Goal: Communication & Community: Ask a question

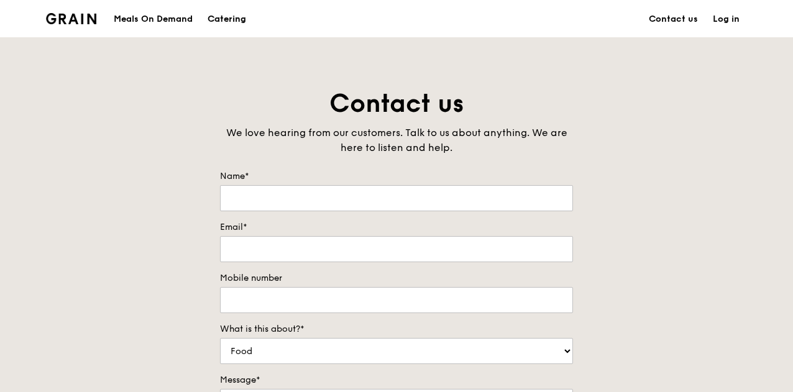
click at [219, 19] on div "Catering" at bounding box center [226, 19] width 39 height 37
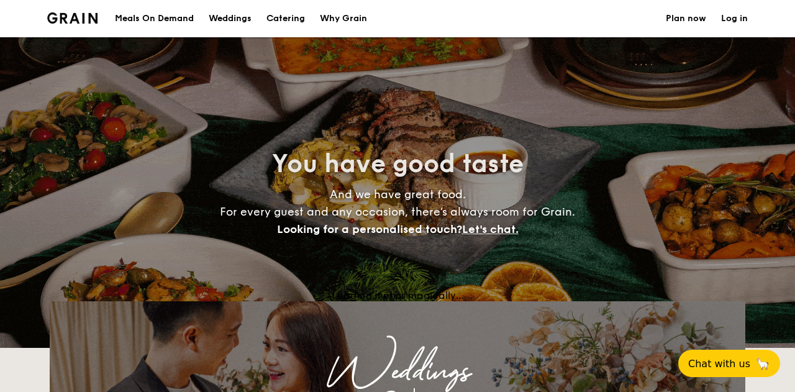
select select
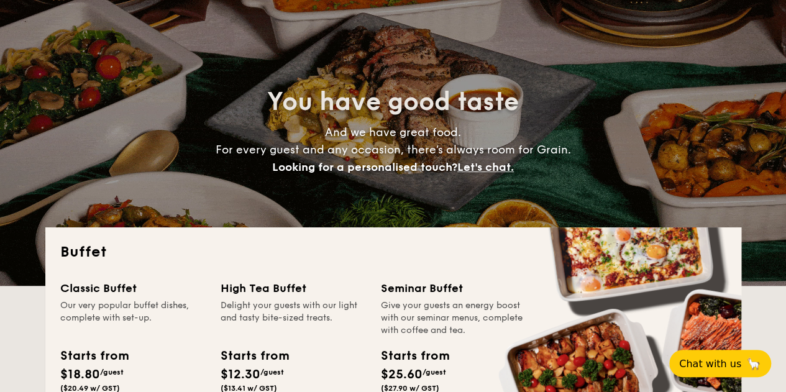
scroll to position [186, 0]
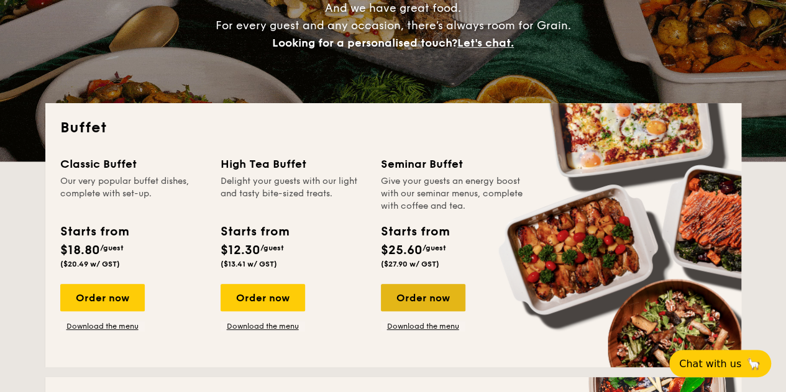
click at [446, 299] on div "Order now" at bounding box center [423, 297] width 84 height 27
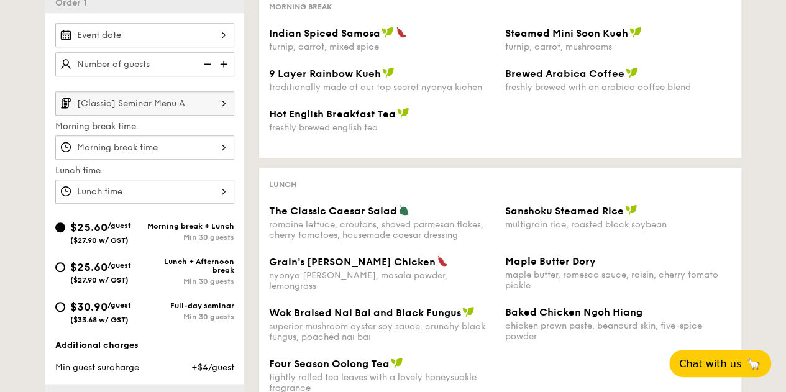
scroll to position [186, 0]
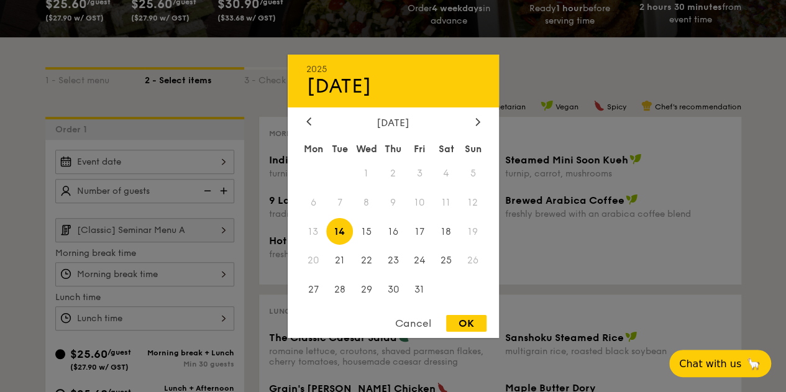
click at [221, 161] on div "2025 Oct [DATE] Tue Wed Thu Fri Sat Sun 1 2 3 4 5 6 7 8 9 10 11 12 13 14 15 16 …" at bounding box center [144, 162] width 179 height 24
click at [424, 317] on div "Cancel" at bounding box center [413, 323] width 61 height 17
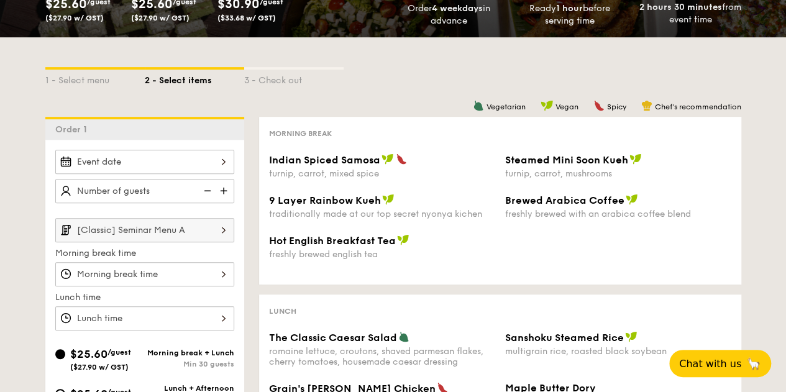
scroll to position [0, 0]
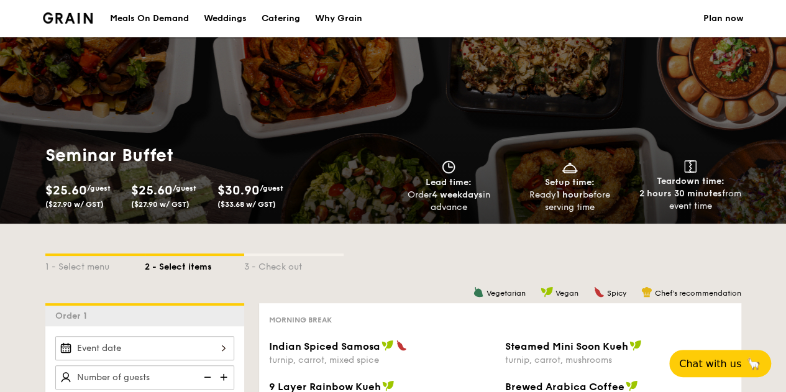
click at [350, 22] on div "Why Grain" at bounding box center [338, 18] width 47 height 37
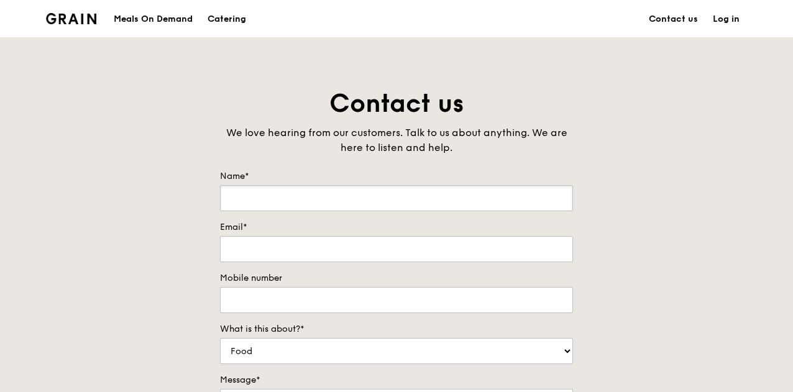
click at [412, 192] on input "Name*" at bounding box center [396, 198] width 353 height 26
type input "Angelin"
click at [316, 248] on input "Email*" at bounding box center [396, 249] width 353 height 26
type input "[EMAIL_ADDRESS][DOMAIN_NAME]"
click at [316, 295] on input "Mobile number" at bounding box center [396, 300] width 353 height 26
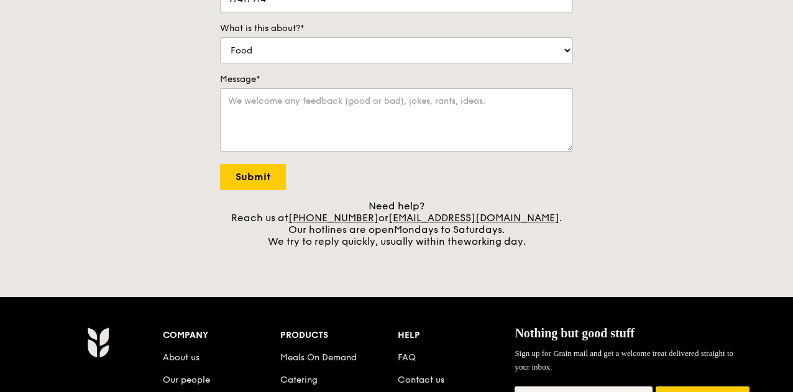
scroll to position [311, 0]
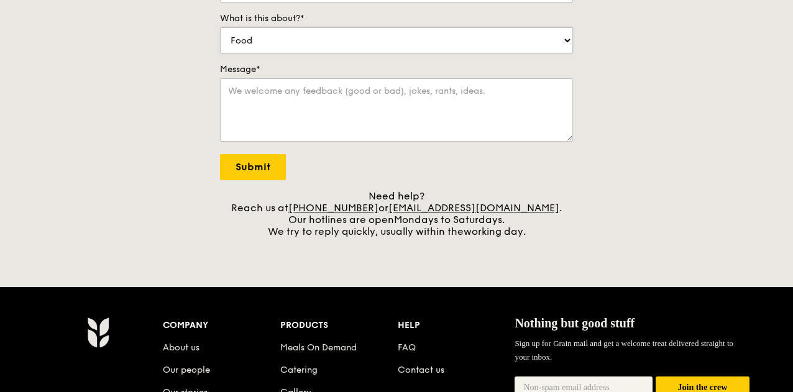
type input "97417914"
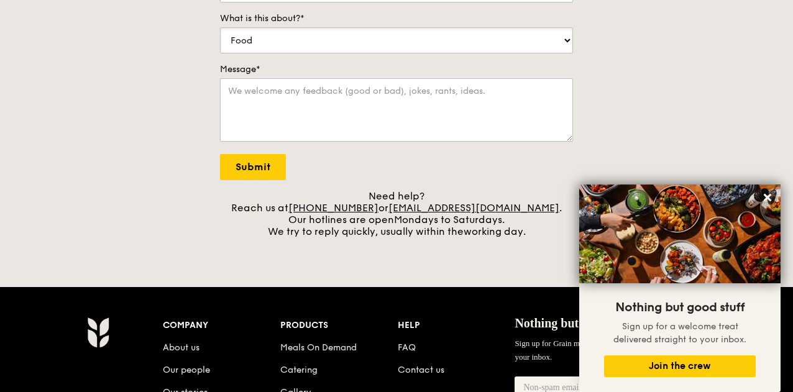
click at [352, 43] on select "Food Service Billing/Payment Catering Others" at bounding box center [396, 40] width 353 height 26
select select "Catering"
click at [220, 27] on select "Food Service Billing/Payment Catering Others" at bounding box center [396, 40] width 353 height 26
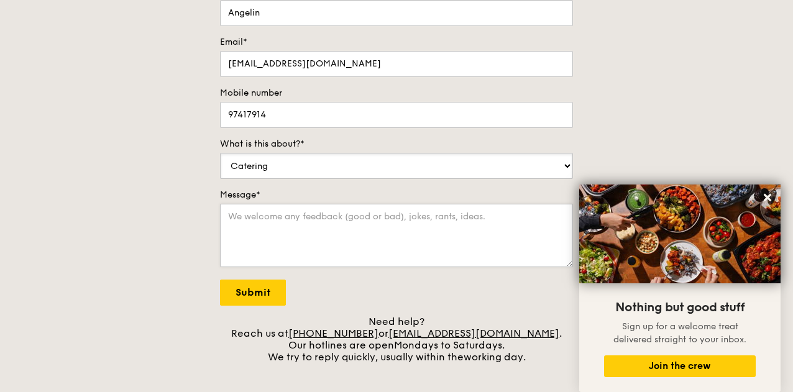
scroll to position [186, 0]
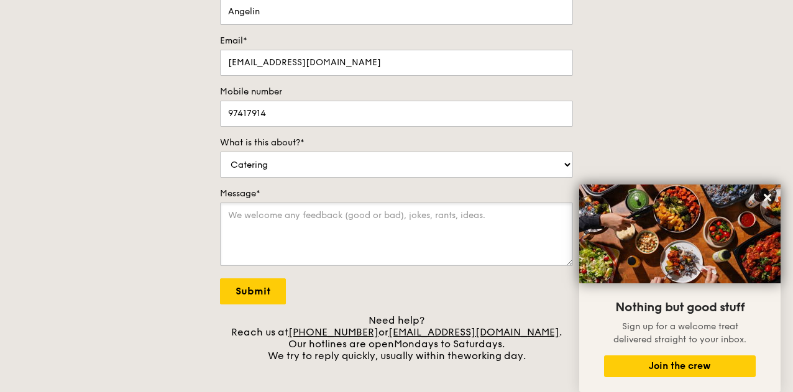
click at [350, 225] on textarea "Message*" at bounding box center [396, 233] width 353 height 63
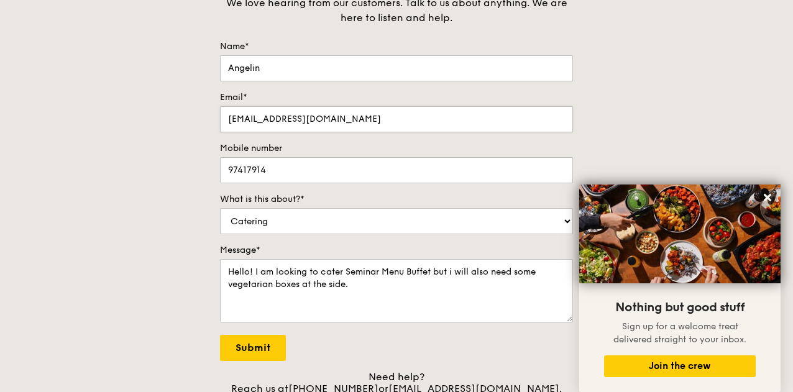
scroll to position [248, 0]
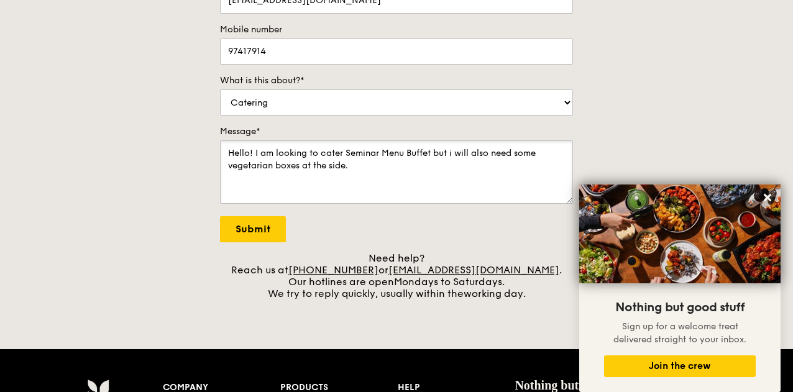
click at [380, 171] on textarea "Hello! I am looking to cater Seminar Menu Buffet but i will also need some vege…" at bounding box center [396, 171] width 353 height 63
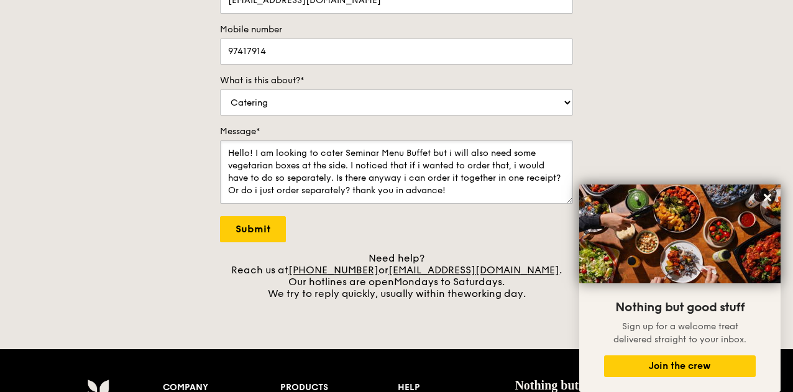
click at [343, 152] on textarea "Hello! I am looking to cater Seminar Menu Buffet but i will also need some vege…" at bounding box center [396, 171] width 353 height 63
click at [277, 165] on textarea "Hello! I am looking to cater a Seminar Menu Buffet but i will also need some ve…" at bounding box center [396, 171] width 353 height 63
click at [504, 186] on textarea "Hello! I am looking to cater a Seminar Menu Buffet but i will also need some ve…" at bounding box center [396, 171] width 353 height 63
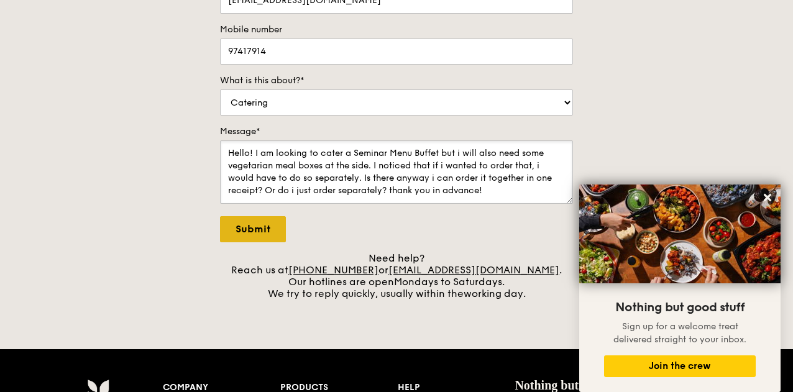
type textarea "Hello! I am looking to cater a Seminar Menu Buffet but i will also need some ve…"
click at [235, 228] on input "Submit" at bounding box center [253, 229] width 66 height 26
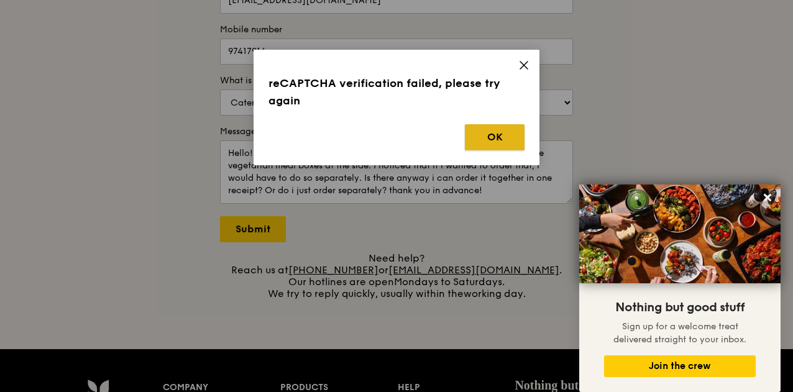
click at [483, 145] on button "OK" at bounding box center [495, 137] width 60 height 26
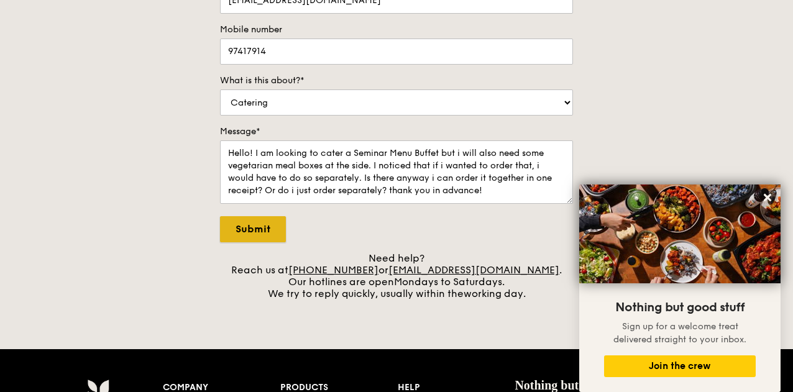
click at [252, 227] on input "Submit" at bounding box center [253, 229] width 66 height 26
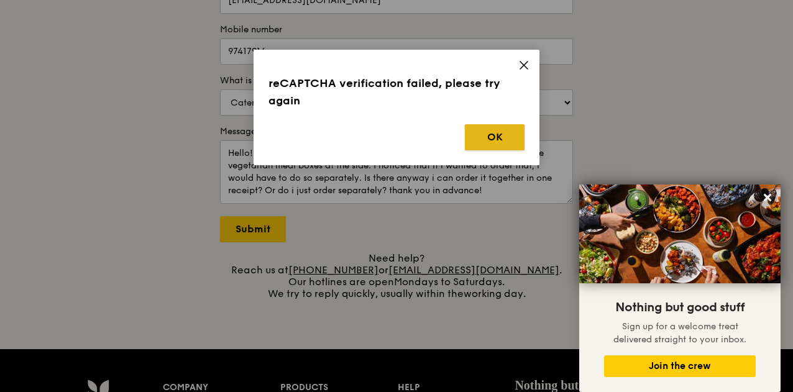
click at [473, 126] on button "OK" at bounding box center [495, 137] width 60 height 26
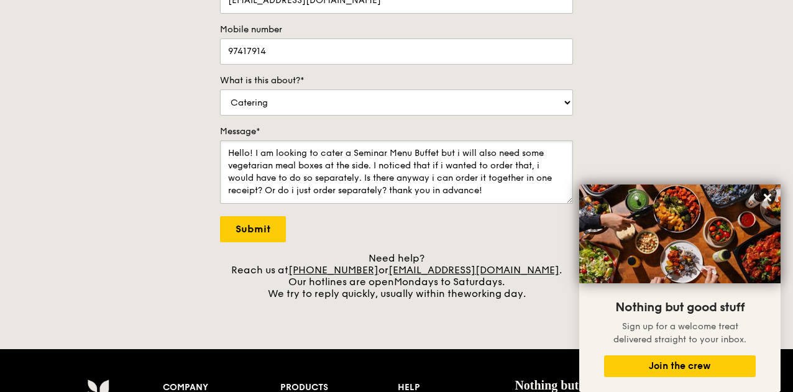
click at [410, 186] on textarea "Hello! I am looking to cater a Seminar Menu Buffet but i will also need some ve…" at bounding box center [396, 171] width 353 height 63
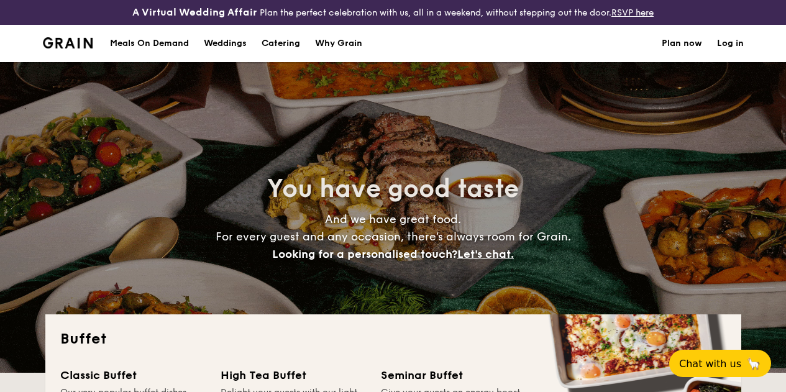
select select
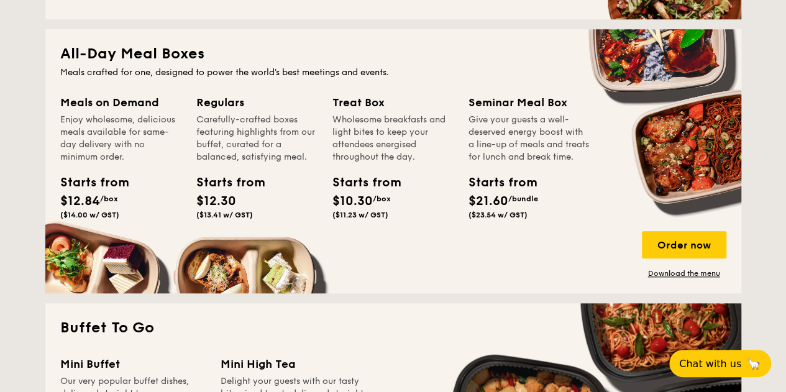
scroll to position [311, 0]
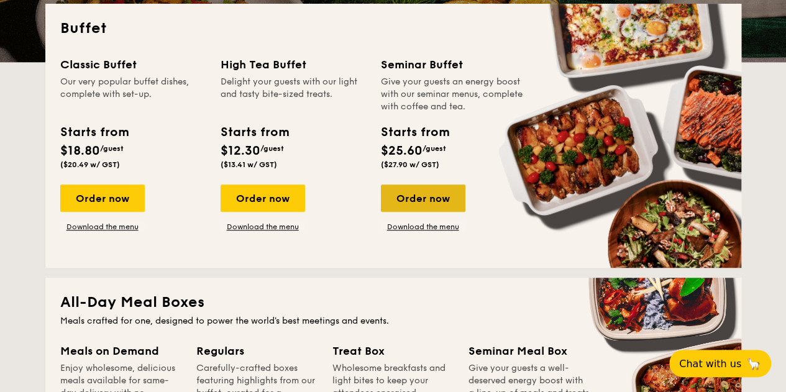
click at [431, 209] on div "Order now" at bounding box center [423, 197] width 84 height 27
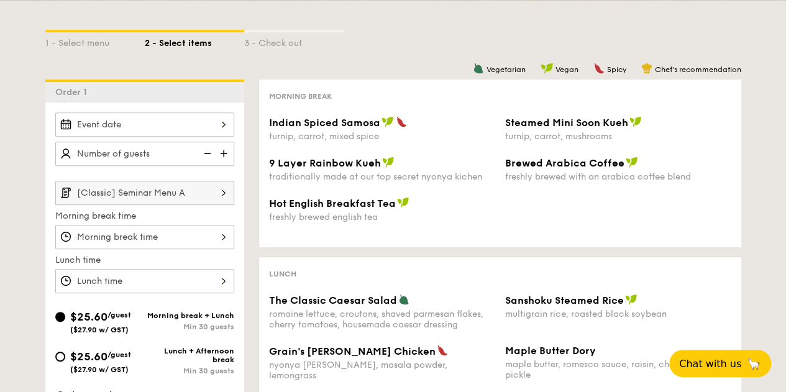
scroll to position [248, 0]
click at [220, 198] on img at bounding box center [223, 193] width 21 height 24
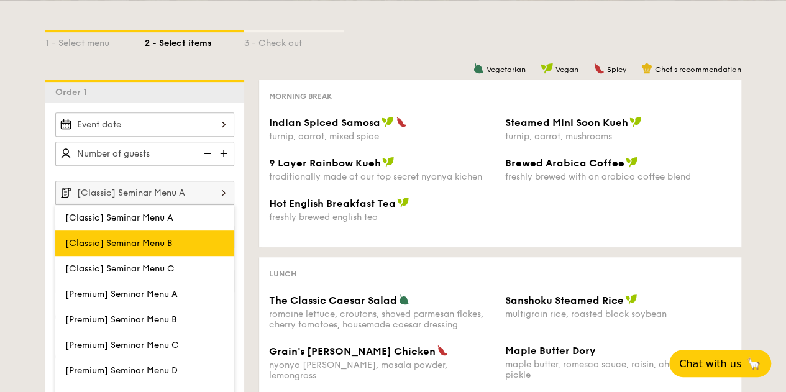
click at [183, 243] on label "[Classic] Seminar Menu B" at bounding box center [144, 242] width 179 height 25
click at [0, 0] on input "[Classic] Seminar Menu B" at bounding box center [0, 0] width 0 height 0
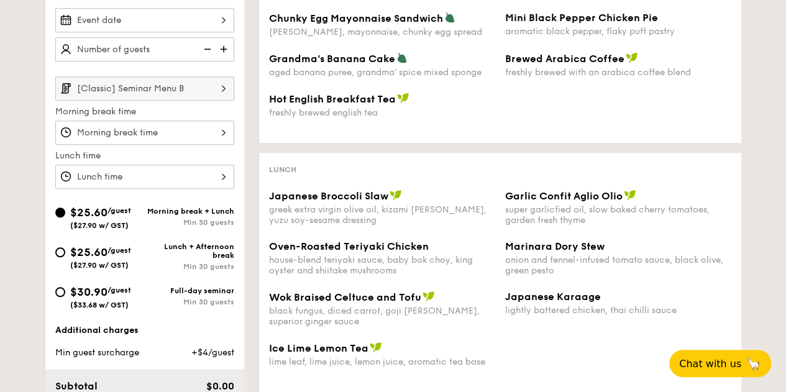
scroll to position [373, 0]
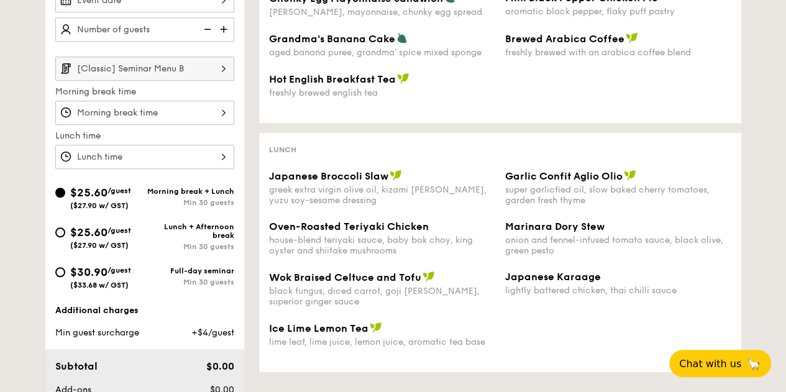
click at [225, 74] on img at bounding box center [223, 69] width 21 height 24
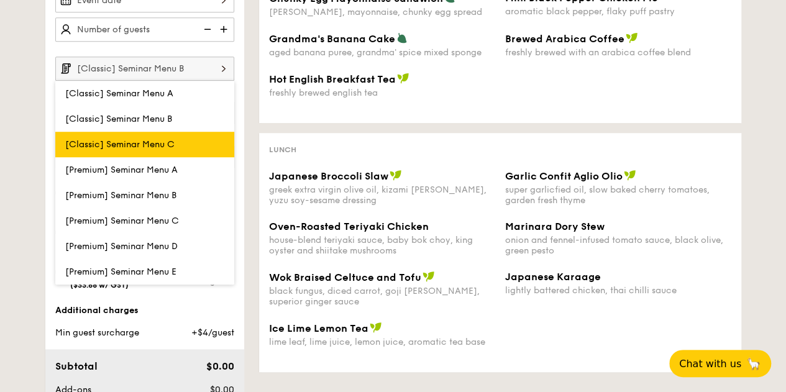
click at [202, 153] on label "[Classic] Seminar Menu C" at bounding box center [144, 144] width 179 height 25
click at [0, 0] on input "[Classic] Seminar Menu C" at bounding box center [0, 0] width 0 height 0
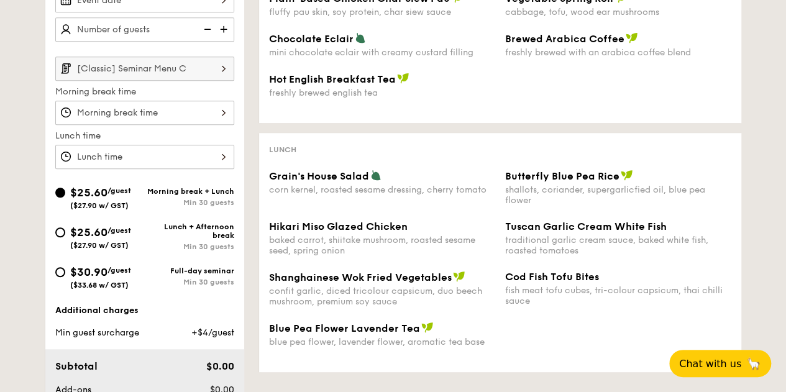
click at [220, 74] on img at bounding box center [223, 69] width 21 height 24
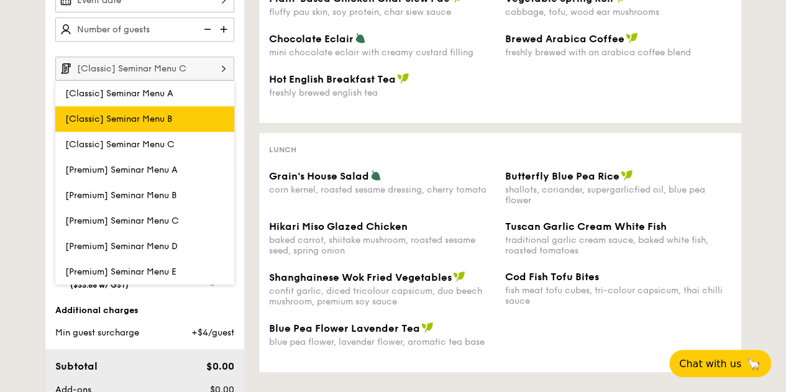
click at [150, 132] on label "[Classic] Seminar Menu B" at bounding box center [144, 118] width 179 height 25
click at [0, 0] on input "[Classic] Seminar Menu B" at bounding box center [0, 0] width 0 height 0
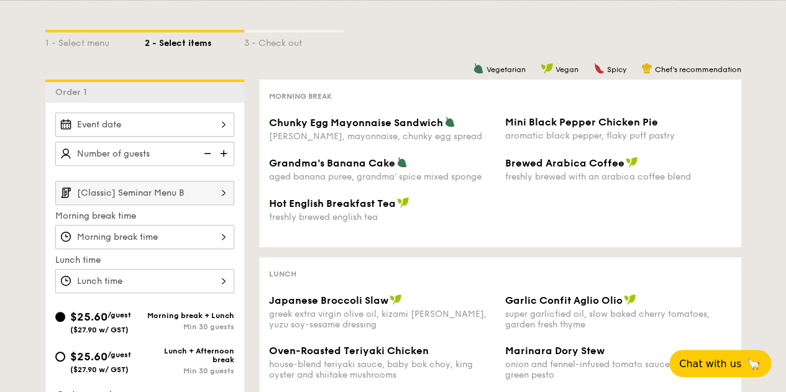
scroll to position [248, 0]
click at [210, 201] on input "[Classic] Seminar Menu B" at bounding box center [144, 193] width 179 height 24
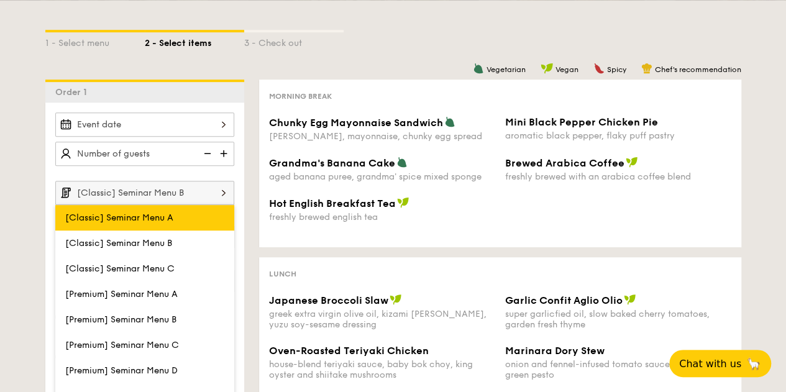
click at [189, 230] on label "[Classic] Seminar Menu A" at bounding box center [144, 217] width 179 height 25
click at [0, 0] on input "[Classic] Seminar Menu A" at bounding box center [0, 0] width 0 height 0
type input "[Classic] Seminar Menu A"
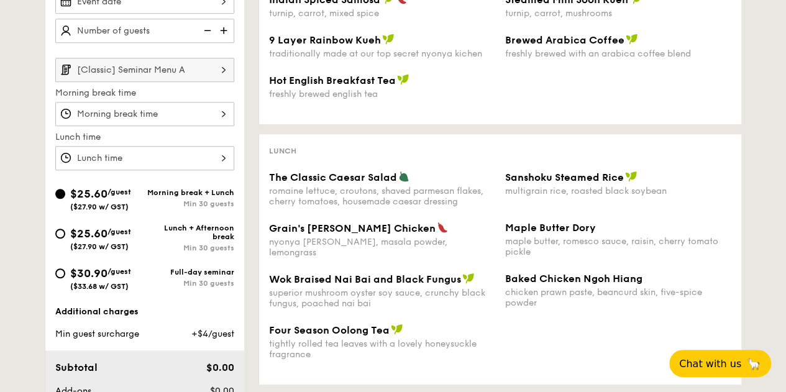
scroll to position [311, 0]
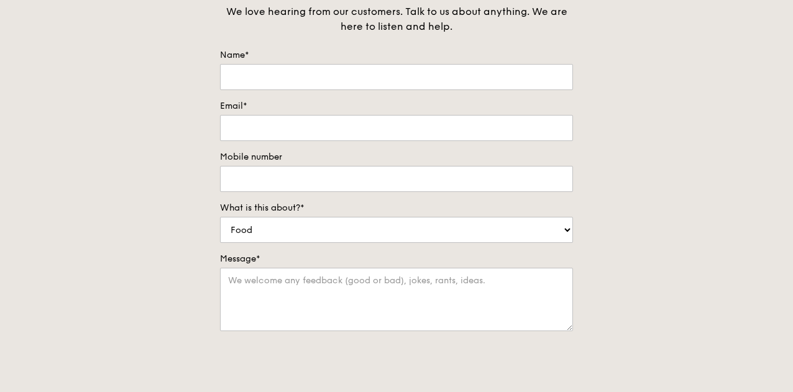
scroll to position [124, 0]
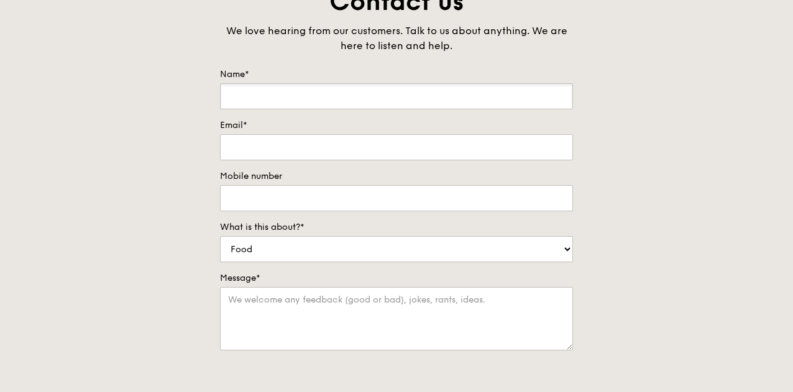
click at [319, 106] on input "Name*" at bounding box center [396, 96] width 353 height 26
type input "Angelin"
type input "angelins@globalpsa.com"
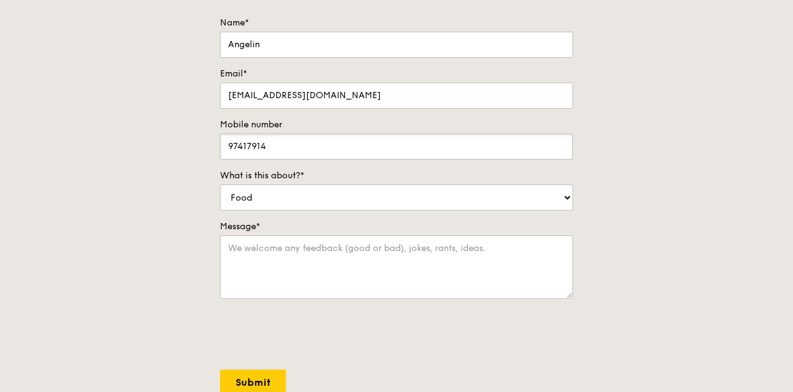
scroll to position [311, 0]
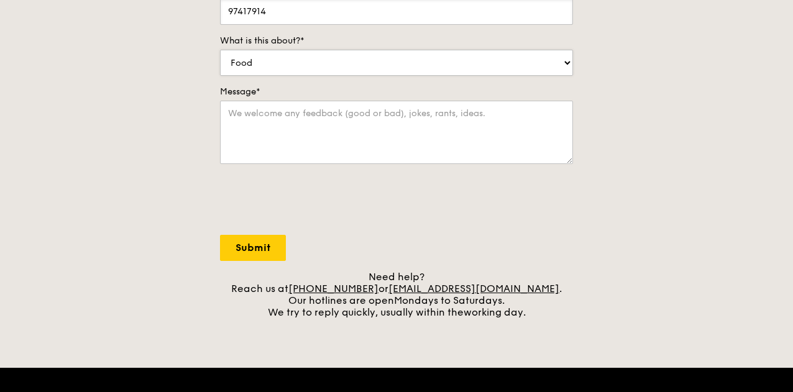
type input "97417914"
click at [353, 66] on select "Food Service Billing/Payment Catering Others" at bounding box center [396, 63] width 353 height 26
select select "Catering"
click at [220, 58] on select "Food Service Billing/Payment Catering Others" at bounding box center [396, 63] width 353 height 26
click at [308, 135] on textarea "Message*" at bounding box center [396, 132] width 353 height 63
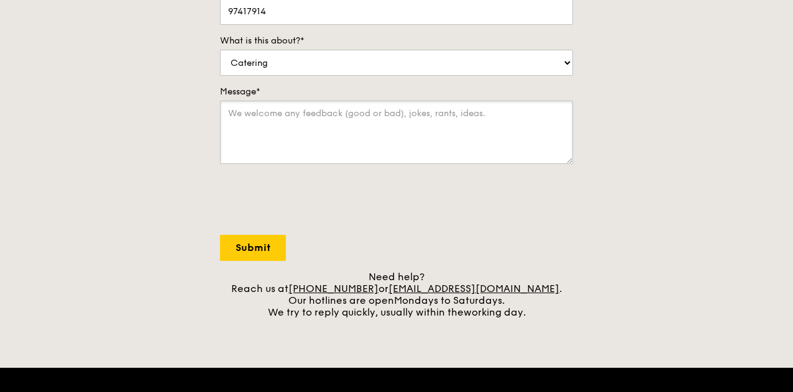
paste textarea "Hello! I am looking to cater a Seminar Menu Buffet but i will also need some ve…"
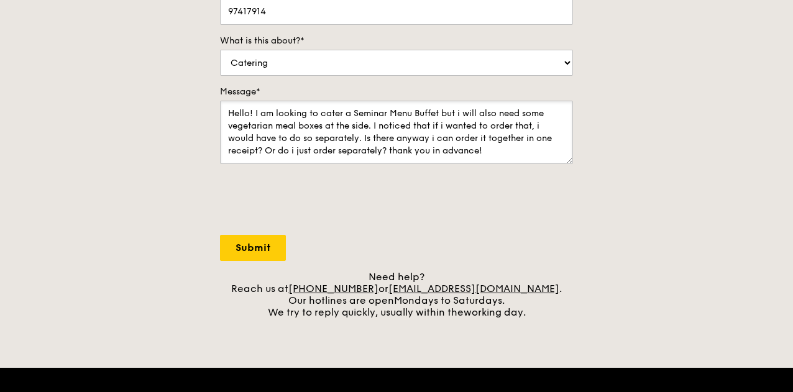
type textarea "Hello! I am looking to cater a Seminar Menu Buffet but i will also need some ve…"
click at [251, 256] on input "Submit" at bounding box center [253, 248] width 66 height 26
select select "Food"
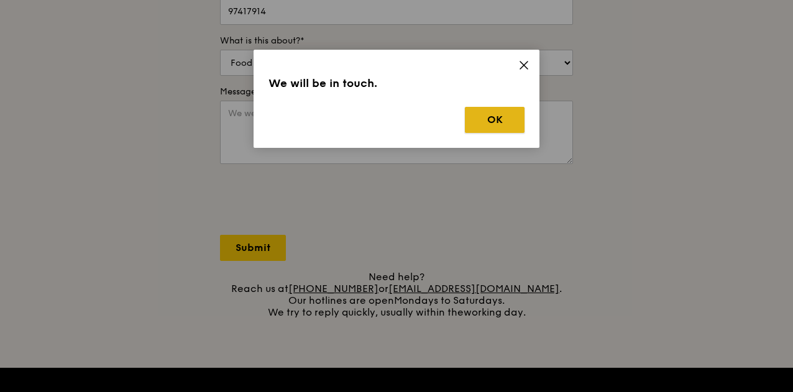
click at [481, 123] on button "OK" at bounding box center [495, 120] width 60 height 26
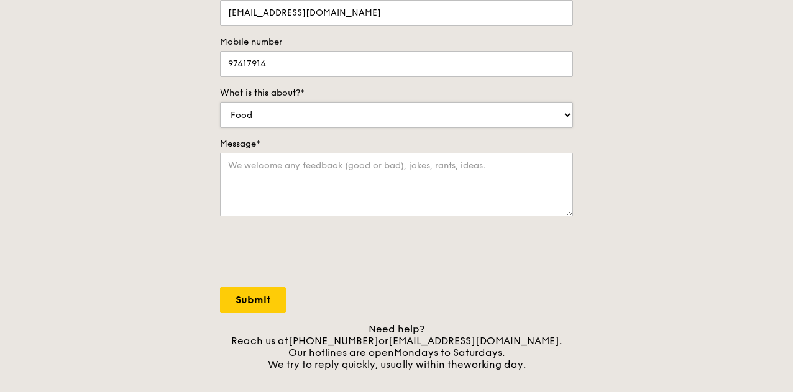
scroll to position [186, 0]
